Goal: Transaction & Acquisition: Subscribe to service/newsletter

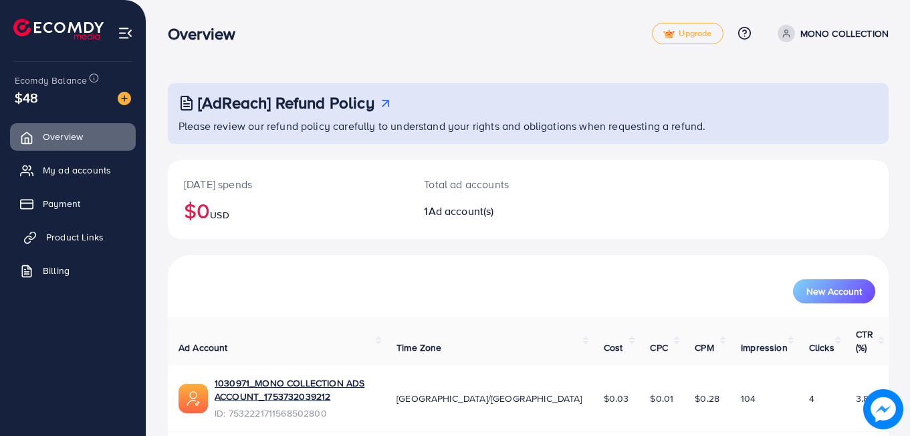
click at [86, 235] on span "Product Links" at bounding box center [75, 236] width 58 height 13
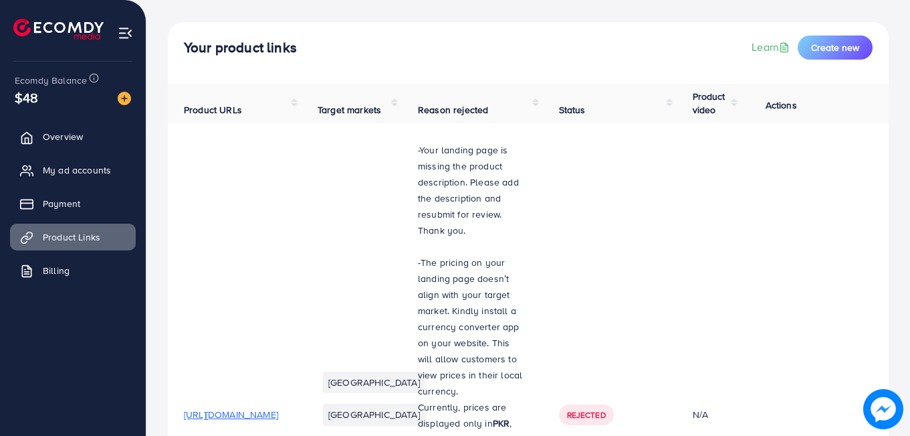
scroll to position [57, 0]
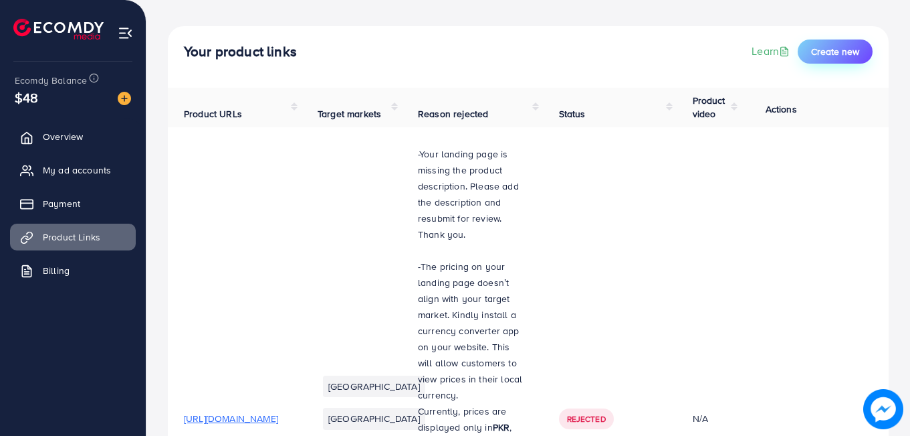
click at [841, 60] on button "Create new" at bounding box center [835, 51] width 75 height 24
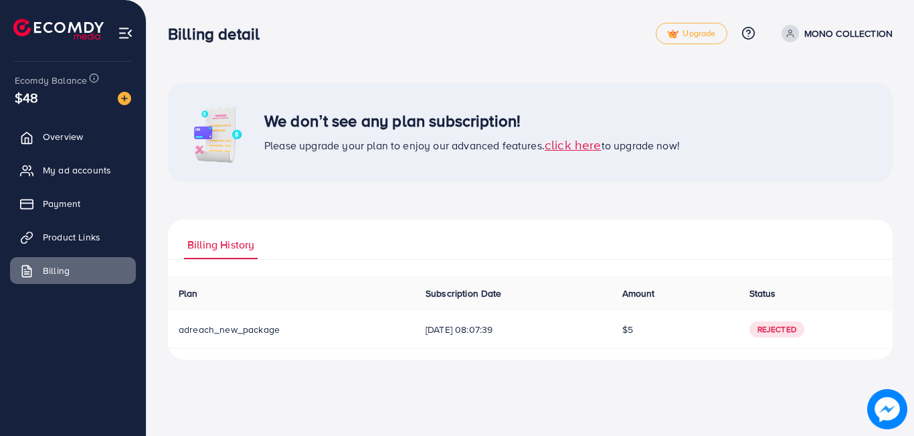
drag, startPoint x: 913, startPoint y: 37, endPoint x: 913, endPoint y: 94, distance: 56.2
click at [913, 94] on div "We don’t see any plan subscription! Please upgrade your plan to enjoy our advan…" at bounding box center [530, 190] width 767 height 381
click at [590, 144] on span "click here" at bounding box center [573, 144] width 57 height 18
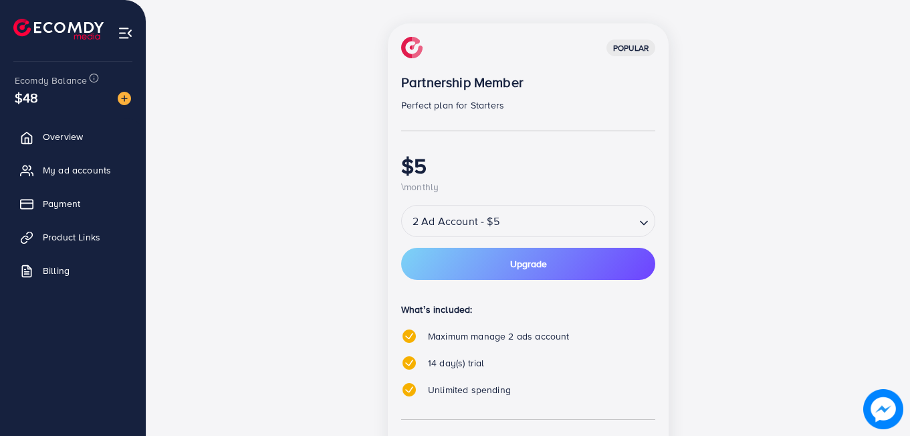
scroll to position [176, 0]
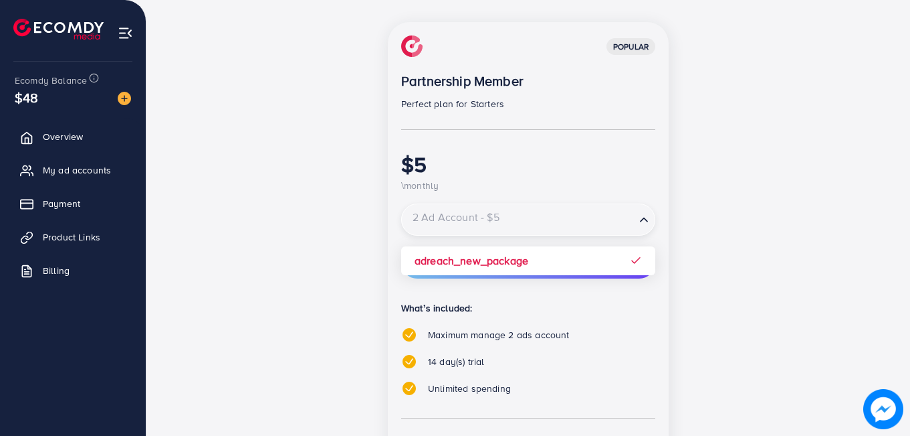
click at [598, 223] on input "Search for option" at bounding box center [518, 219] width 231 height 23
click at [581, 260] on div "popular Partnership Member Perfect plan for Starters $5 \monthly 2 Ad Account -…" at bounding box center [528, 291] width 281 height 538
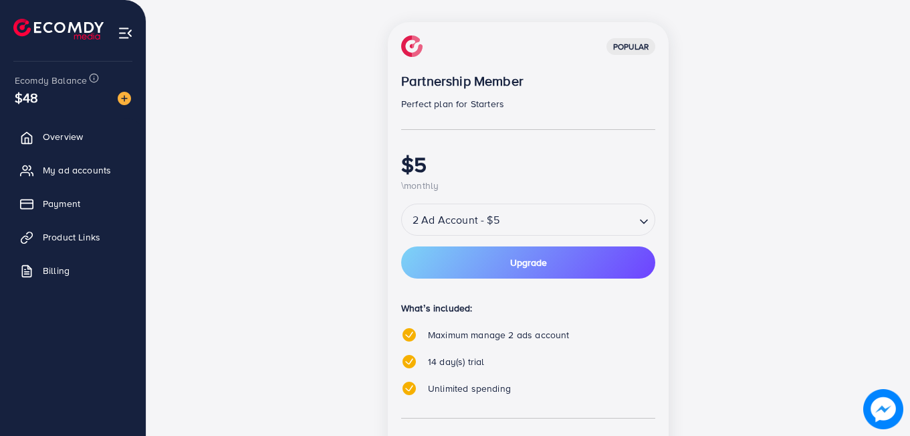
click at [581, 260] on button "Upgrade" at bounding box center [528, 262] width 254 height 32
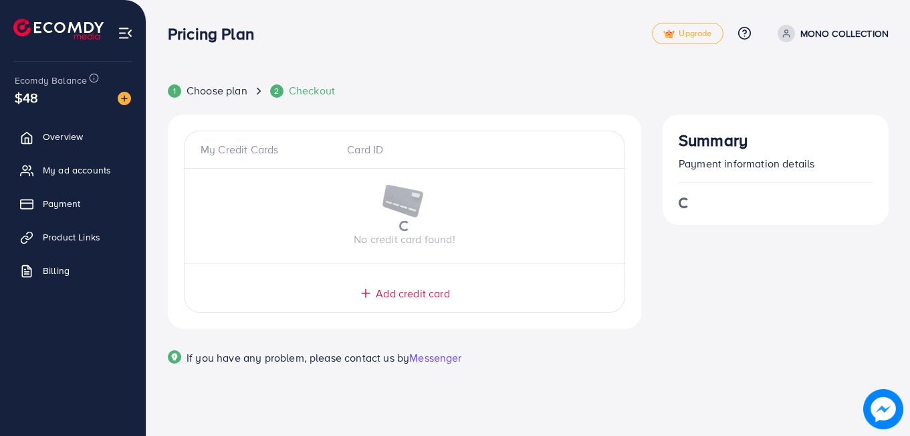
scroll to position [0, 0]
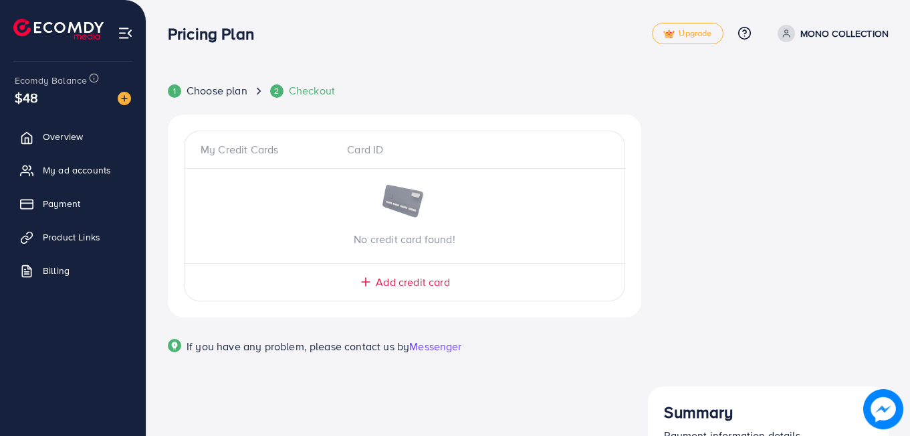
click at [427, 284] on span "Add credit card" at bounding box center [413, 281] width 74 height 15
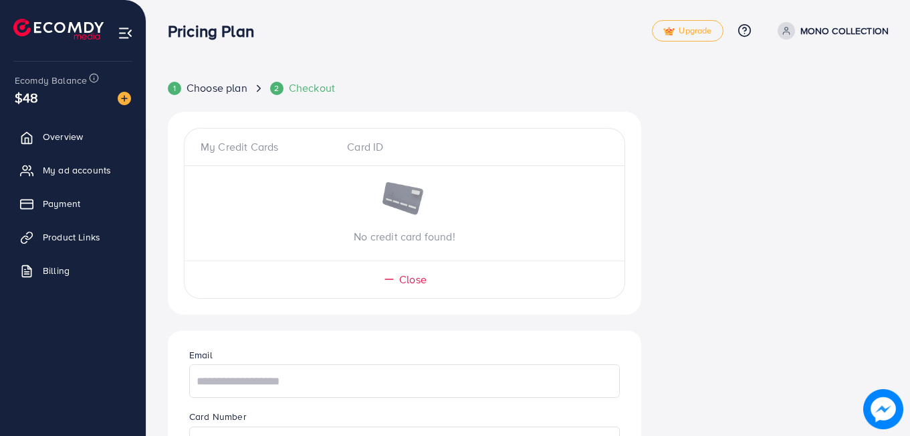
scroll to position [1, 0]
click at [365, 146] on div "Card ID" at bounding box center [404, 147] width 136 height 15
click at [310, 92] on span "Checkout" at bounding box center [312, 89] width 46 height 15
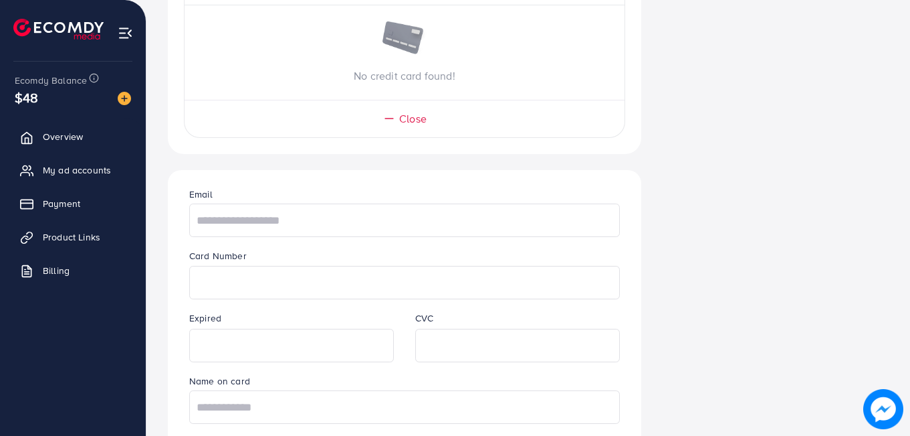
scroll to position [161, 0]
click at [393, 122] on icon at bounding box center [389, 120] width 13 height 13
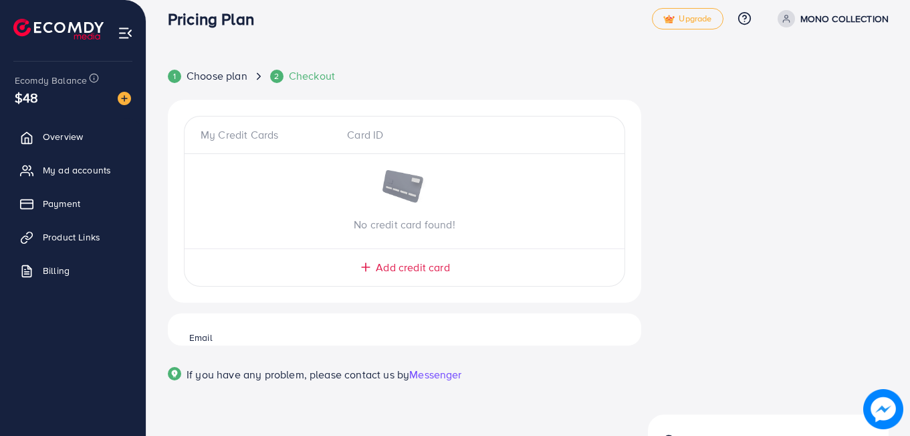
scroll to position [4, 0]
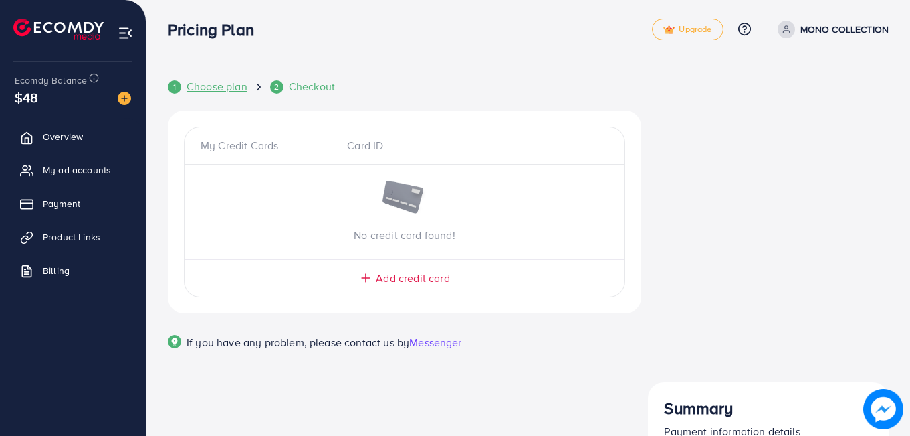
click at [224, 92] on span "Choose plan" at bounding box center [217, 86] width 61 height 15
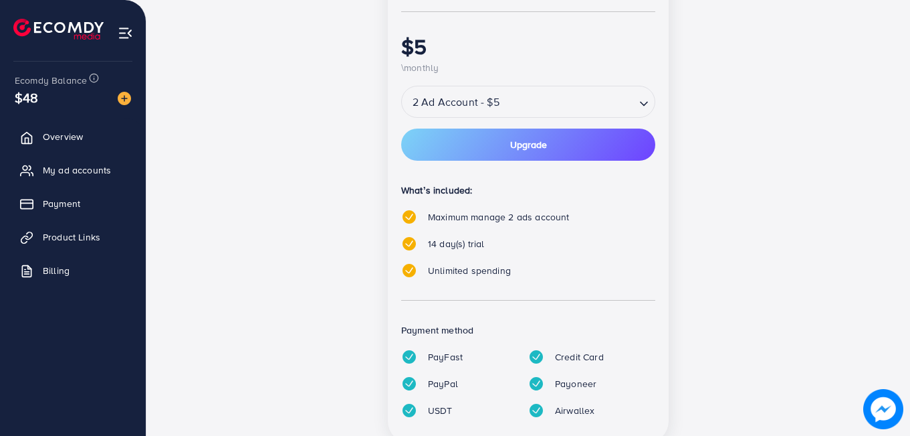
scroll to position [338, 0]
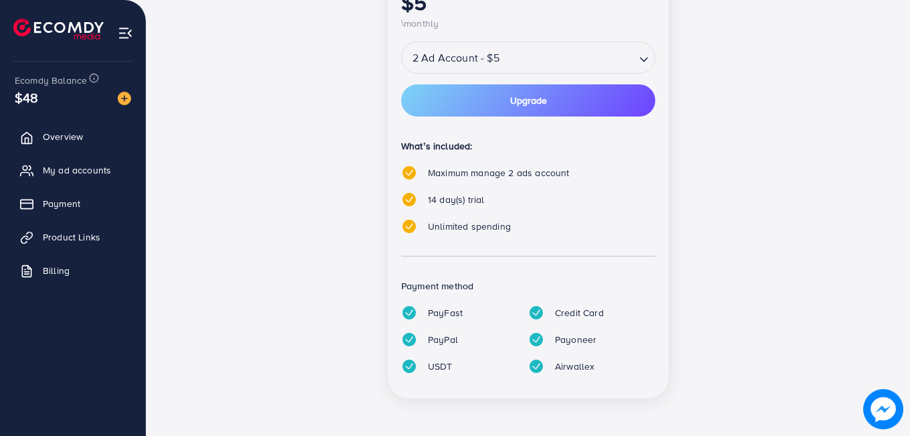
click at [419, 312] on div "PayFast" at bounding box center [454, 312] width 127 height 16
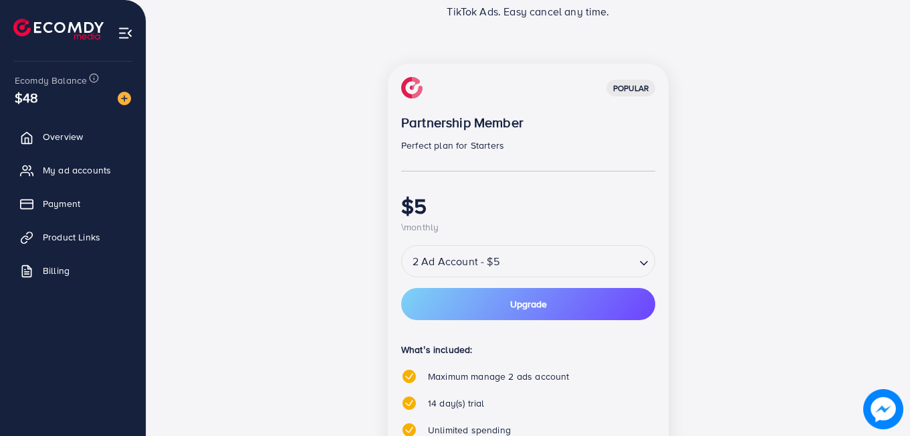
scroll to position [0, 0]
